Goal: Find contact information: Find contact information

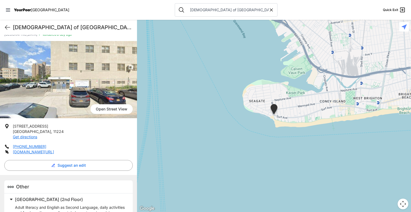
click at [269, 12] on icon at bounding box center [271, 9] width 5 height 5
select select "recentlyUpdated"
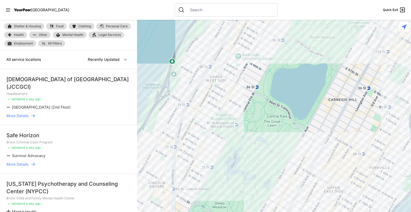
click at [198, 12] on input "text" at bounding box center [230, 9] width 87 height 5
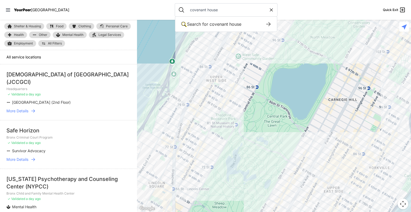
type input "covenant house"
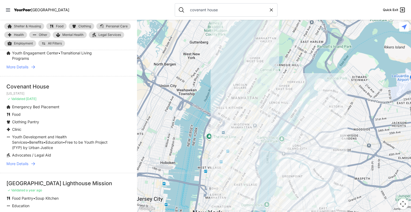
scroll to position [41, 0]
click at [24, 165] on span "More Details" at bounding box center [17, 164] width 22 height 5
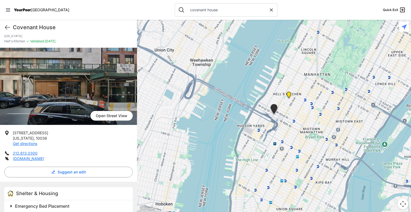
scroll to position [16, 0]
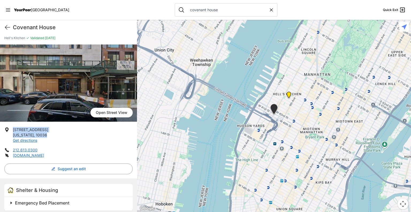
drag, startPoint x: 13, startPoint y: 129, endPoint x: 46, endPoint y: 133, distance: 33.2
click at [46, 133] on li "[STREET_ADDRESS][US_STATE] Get directions" at bounding box center [68, 135] width 129 height 16
copy p "[STREET_ADDRESS][US_STATE]"
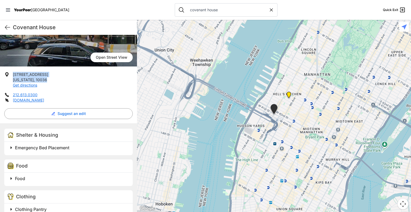
scroll to position [90, 0]
